Goal: Task Accomplishment & Management: Manage account settings

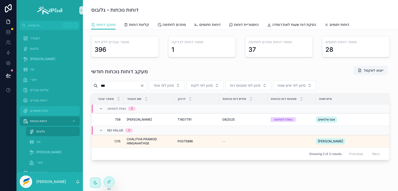
click at [33, 110] on span "ניהול מסמכים" at bounding box center [39, 111] width 18 height 4
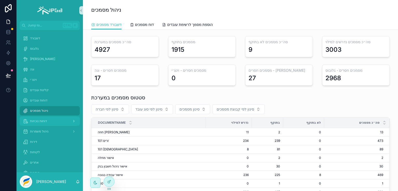
click at [38, 120] on span "דוחות נוכחות" at bounding box center [38, 121] width 17 height 4
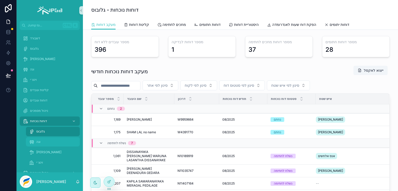
click at [38, 141] on span "וגה" at bounding box center [38, 142] width 4 height 4
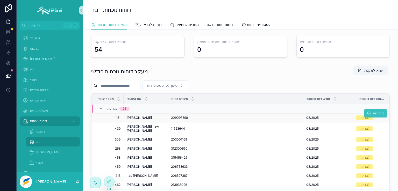
click at [373, 113] on span "פתח דוח" at bounding box center [378, 113] width 11 height 4
click at [257, 23] on span "היסטוריית דוחות" at bounding box center [259, 24] width 25 height 5
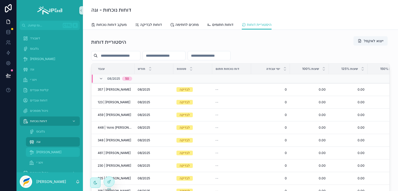
click at [42, 151] on span "[PERSON_NAME]" at bounding box center [48, 152] width 25 height 4
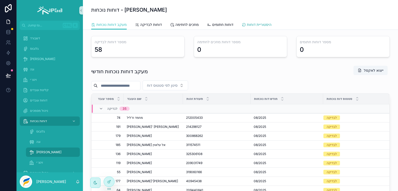
click at [264, 25] on span "היסטוריית דוחות" at bounding box center [259, 24] width 25 height 5
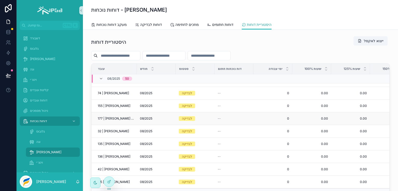
scroll to position [539, 0]
click at [39, 141] on span "וגה" at bounding box center [38, 142] width 4 height 4
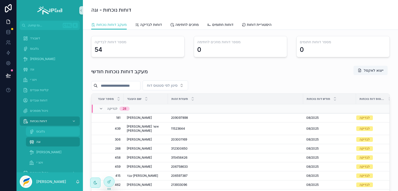
click at [39, 131] on span "גלובוס" at bounding box center [40, 131] width 9 height 4
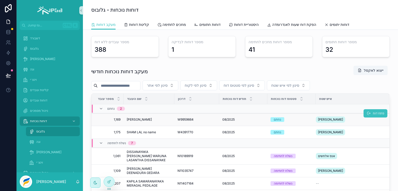
click at [364, 112] on button "פתח דוח" at bounding box center [375, 113] width 24 height 8
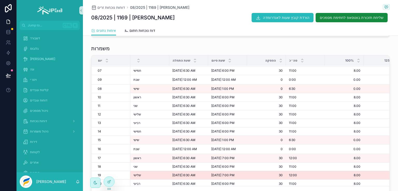
scroll to position [78, 0]
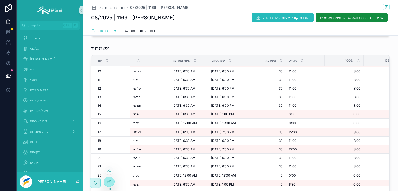
click at [109, 182] on icon at bounding box center [109, 182] width 4 height 4
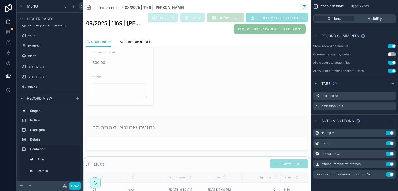
scroll to position [307, 0]
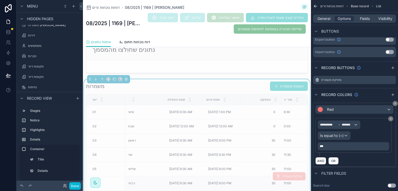
scroll to position [359, 0]
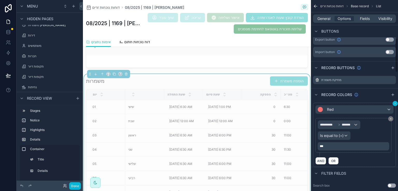
click at [395, 104] on div "**********" at bounding box center [354, 134] width 87 height 66
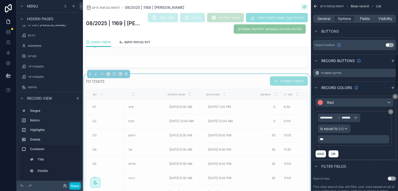
scroll to position [205, 0]
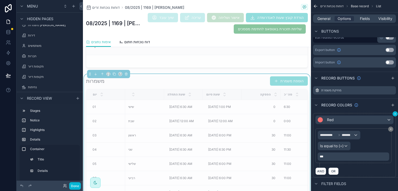
click at [395, 112] on icon "scrollable content" at bounding box center [394, 113] width 3 height 3
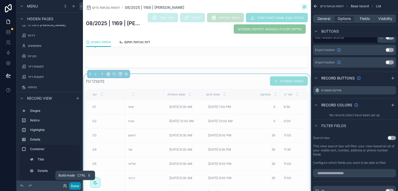
click at [76, 184] on button "Done" at bounding box center [75, 186] width 12 height 8
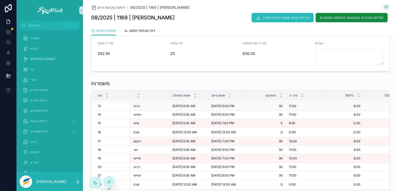
scroll to position [78, 0]
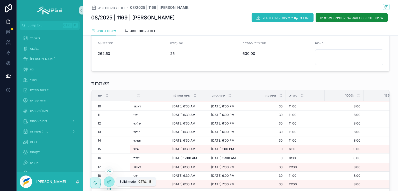
click at [107, 183] on icon at bounding box center [109, 182] width 4 height 4
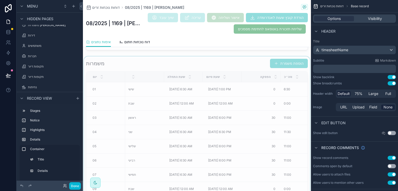
scroll to position [350, 0]
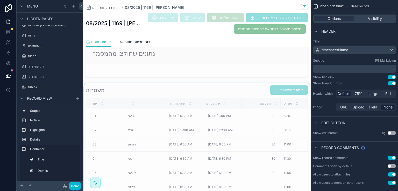
click at [203, 86] on div "scrollable content" at bounding box center [197, 163] width 228 height 161
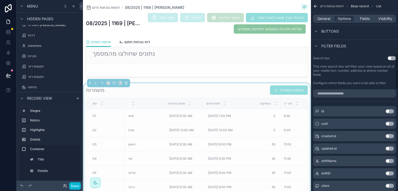
scroll to position [78, 0]
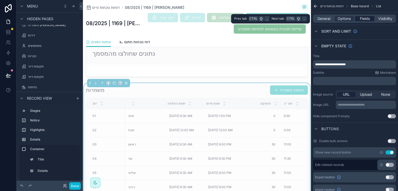
click at [360, 18] on span "Fields" at bounding box center [365, 18] width 10 height 5
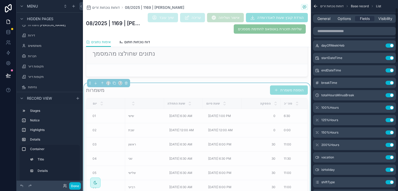
scroll to position [0, 0]
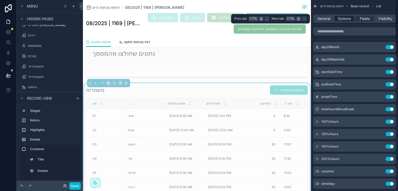
click at [341, 19] on span "Options" at bounding box center [343, 18] width 13 height 5
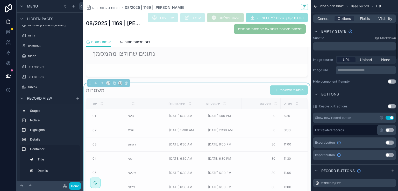
scroll to position [129, 0]
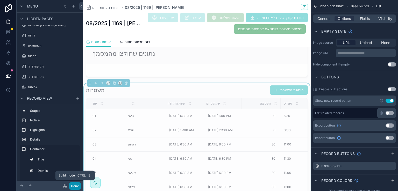
click at [76, 187] on button "Done" at bounding box center [75, 186] width 12 height 8
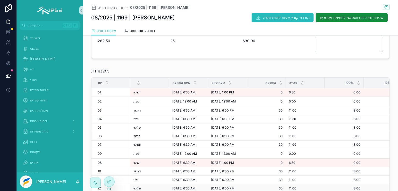
scroll to position [91, 0]
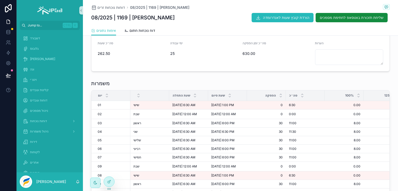
click at [39, 27] on span "Jump to..." at bounding box center [44, 25] width 33 height 4
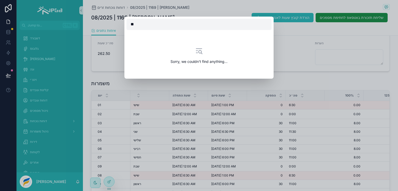
type input "*"
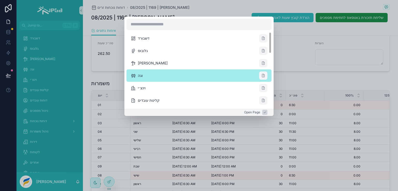
click at [138, 74] on li "וגה" at bounding box center [198, 75] width 145 height 12
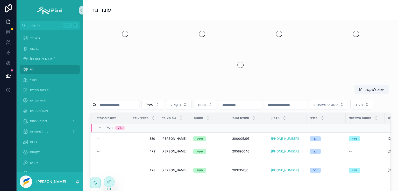
scroll to position [91, 0]
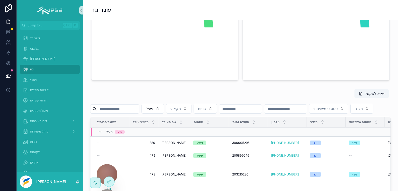
click at [104, 40] on div "פעיל" at bounding box center [101, 28] width 10 height 99
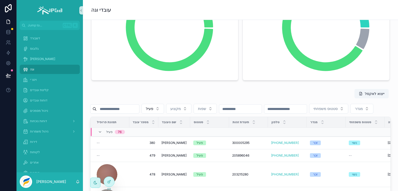
click at [116, 110] on input "scrollable content" at bounding box center [118, 108] width 42 height 7
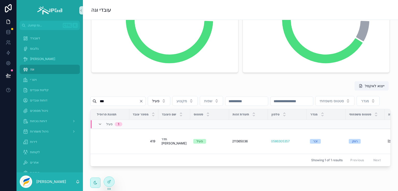
scroll to position [99, 0]
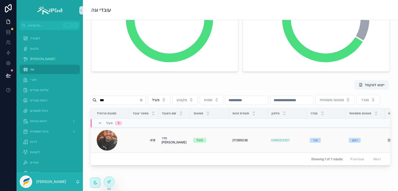
type input "***"
click at [157, 151] on td "419 419" at bounding box center [143, 140] width 29 height 25
click at [107, 151] on div "scrollable content" at bounding box center [107, 140] width 21 height 21
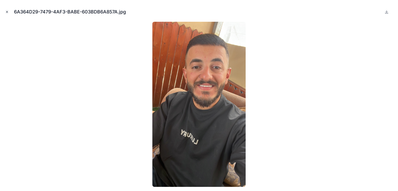
click at [9, 12] on button "Close modal" at bounding box center [7, 12] width 6 height 6
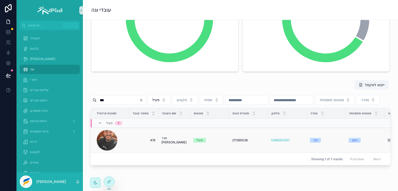
click at [171, 145] on span "חדר [PERSON_NAME]" at bounding box center [174, 140] width 26 height 8
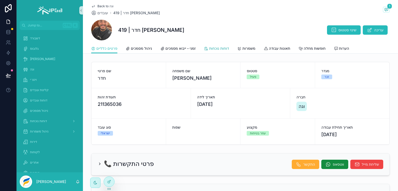
click at [217, 46] on span "דוחות נוכחות" at bounding box center [219, 48] width 20 height 5
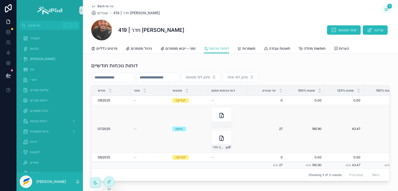
click at [115, 129] on div "07/2025 07/2025" at bounding box center [113, 129] width 30 height 4
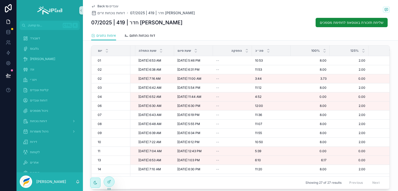
scroll to position [0, 17]
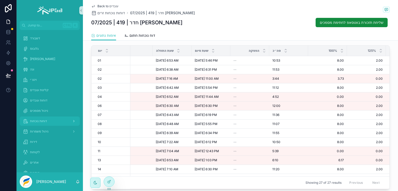
click at [35, 120] on span "דוחות נוכחות" at bounding box center [38, 121] width 17 height 4
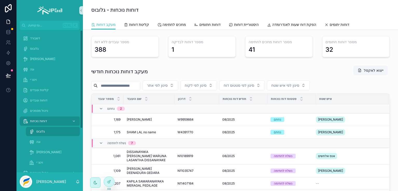
scroll to position [26, 0]
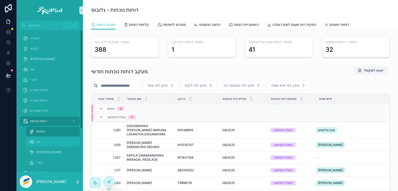
click at [37, 141] on span "וגה" at bounding box center [38, 142] width 4 height 4
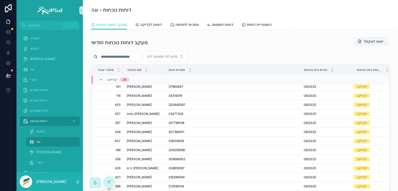
scroll to position [89, 0]
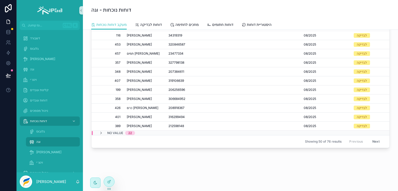
click at [369, 138] on button "Next" at bounding box center [376, 142] width 15 height 8
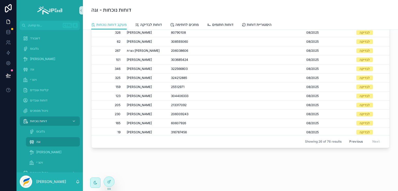
scroll to position [108, 0]
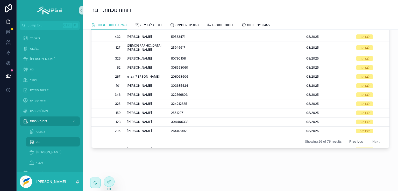
click at [349, 138] on button "Previous" at bounding box center [355, 142] width 21 height 8
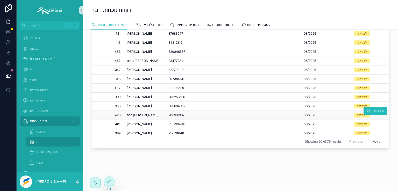
scroll to position [157, 0]
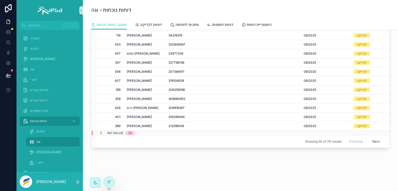
click at [99, 131] on icon "scrollable content" at bounding box center [101, 133] width 4 height 4
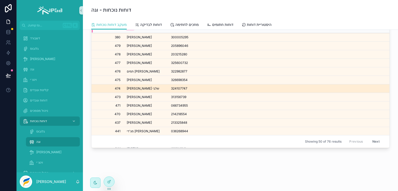
scroll to position [235, 0]
